Goal: Transaction & Acquisition: Purchase product/service

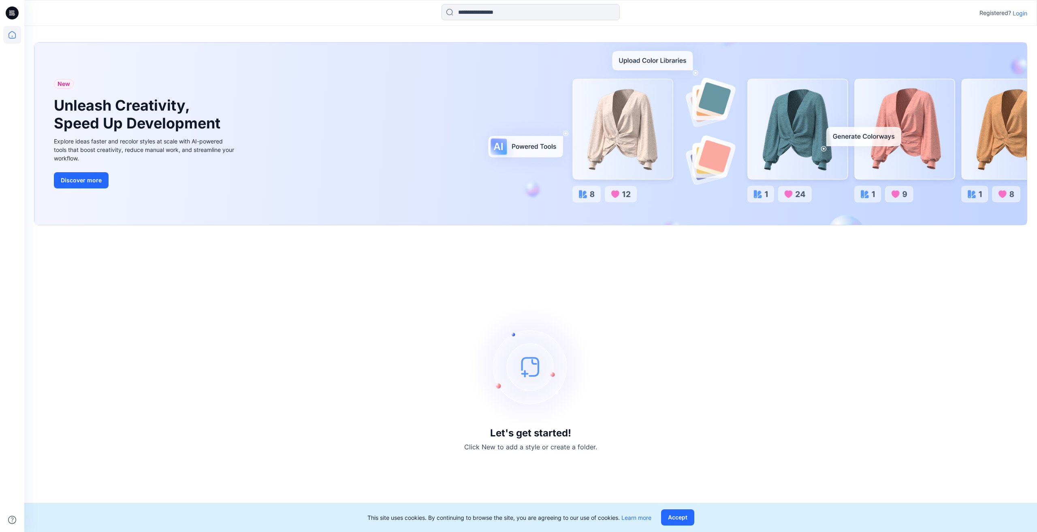
click at [1023, 13] on p "Login" at bounding box center [1020, 13] width 15 height 9
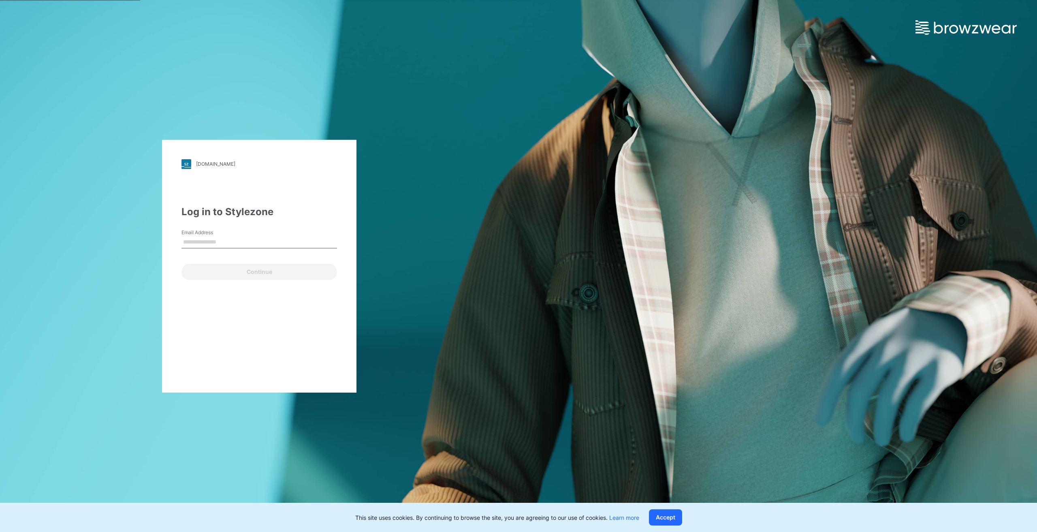
type input "**********"
click at [254, 271] on button "Continue" at bounding box center [260, 272] width 156 height 16
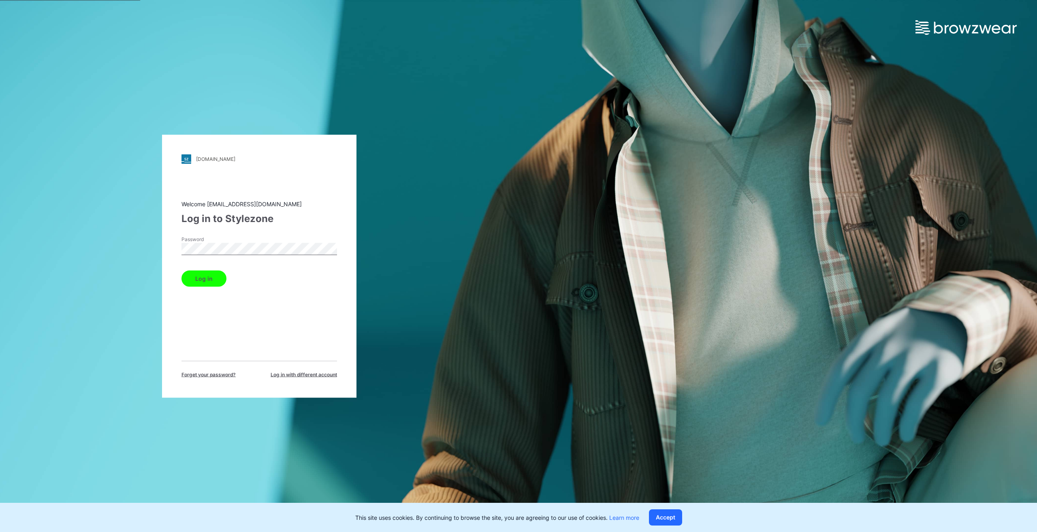
click at [204, 280] on button "Log in" at bounding box center [204, 278] width 45 height 16
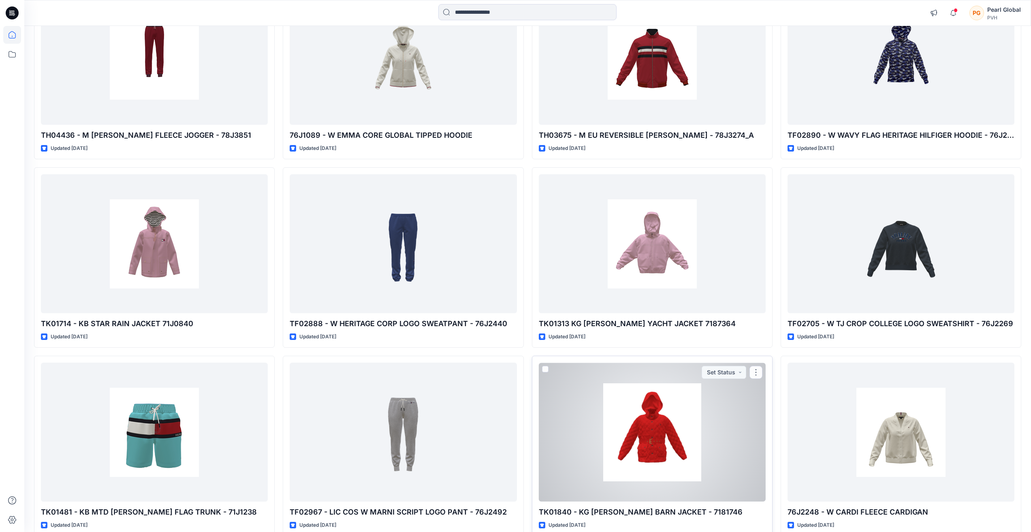
scroll to position [14315, 0]
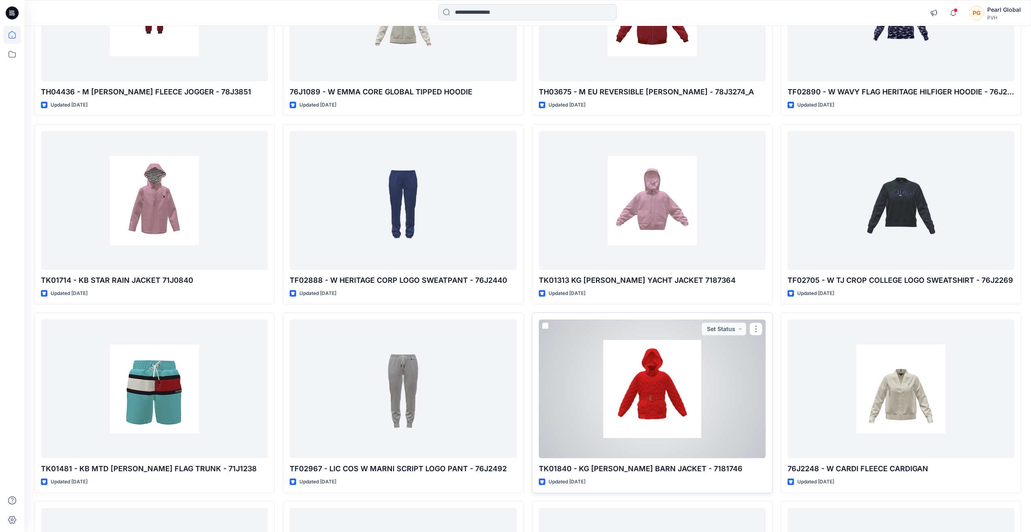
click at [674, 380] on div at bounding box center [652, 388] width 227 height 139
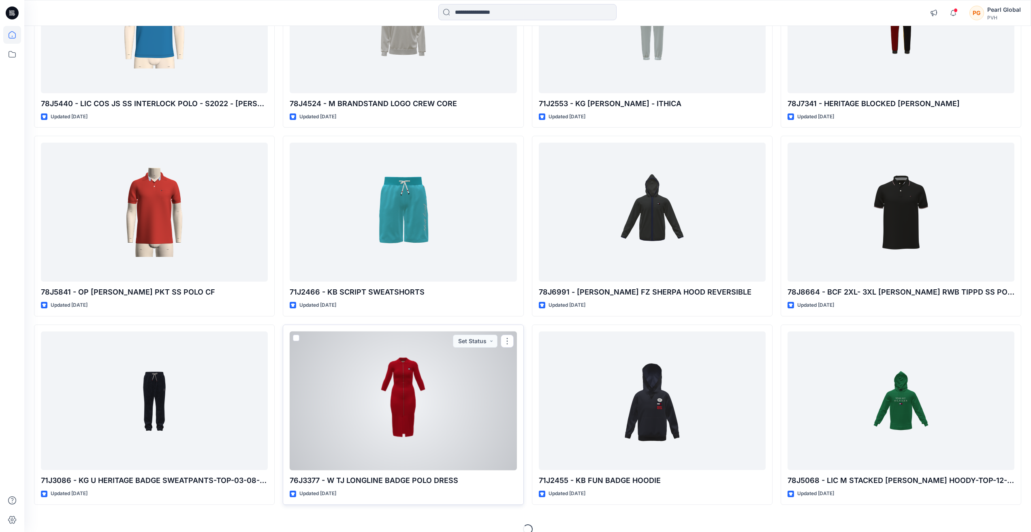
scroll to position [38631, 0]
